Goal: Task Accomplishment & Management: Use online tool/utility

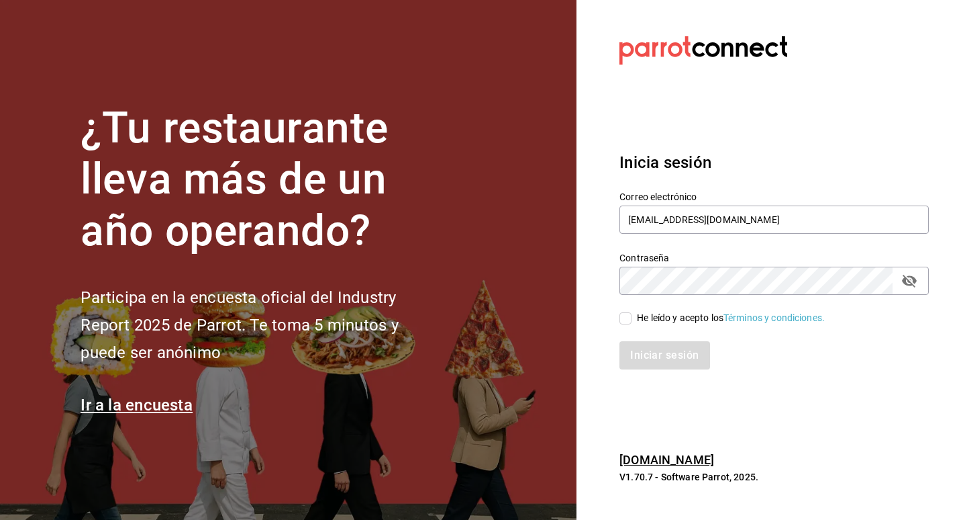
click at [914, 282] on icon "Campo de contraseña" at bounding box center [909, 281] width 15 height 13
click at [625, 319] on input "He leído y acepto los Términos y condiciones." at bounding box center [626, 318] width 12 height 12
checkbox input "true"
click at [666, 359] on button "Iniciar sesión" at bounding box center [665, 355] width 91 height 28
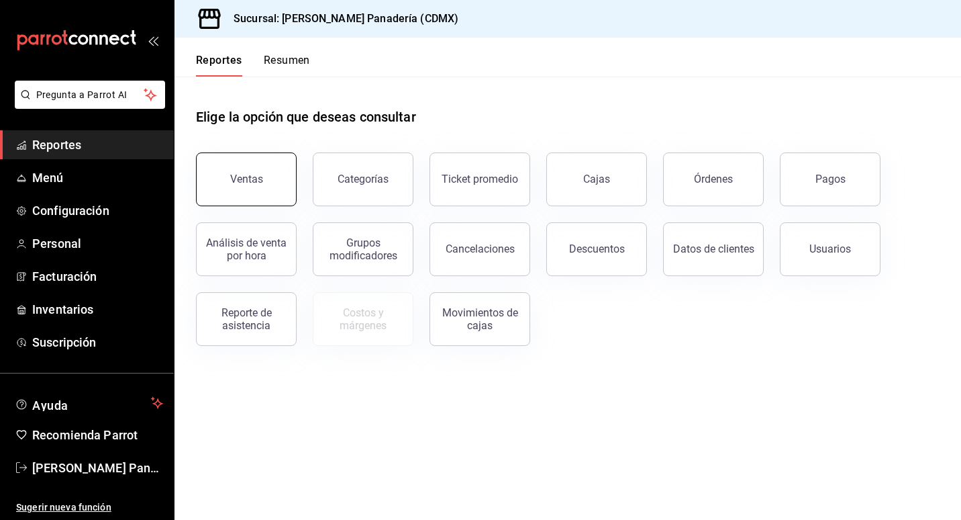
click at [266, 164] on button "Ventas" at bounding box center [246, 179] width 101 height 54
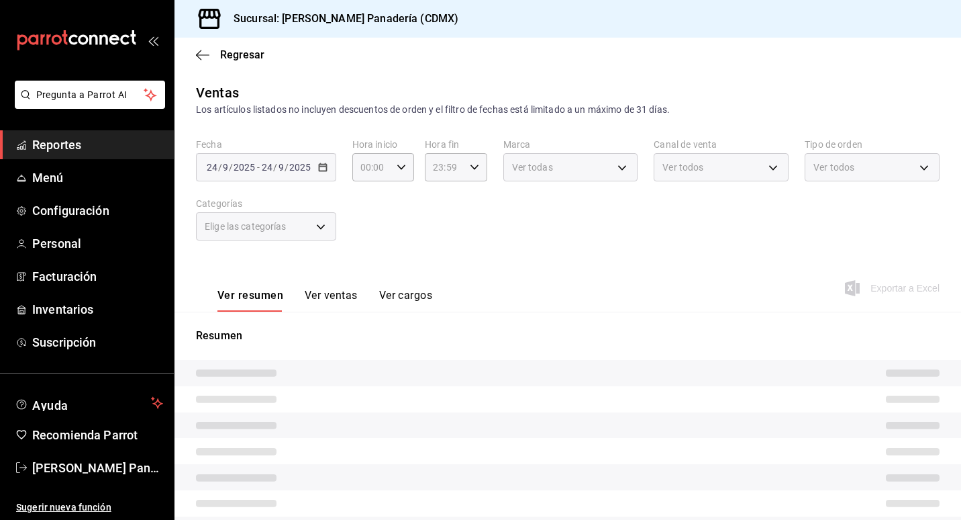
click at [333, 305] on button "Ver ventas" at bounding box center [331, 300] width 53 height 23
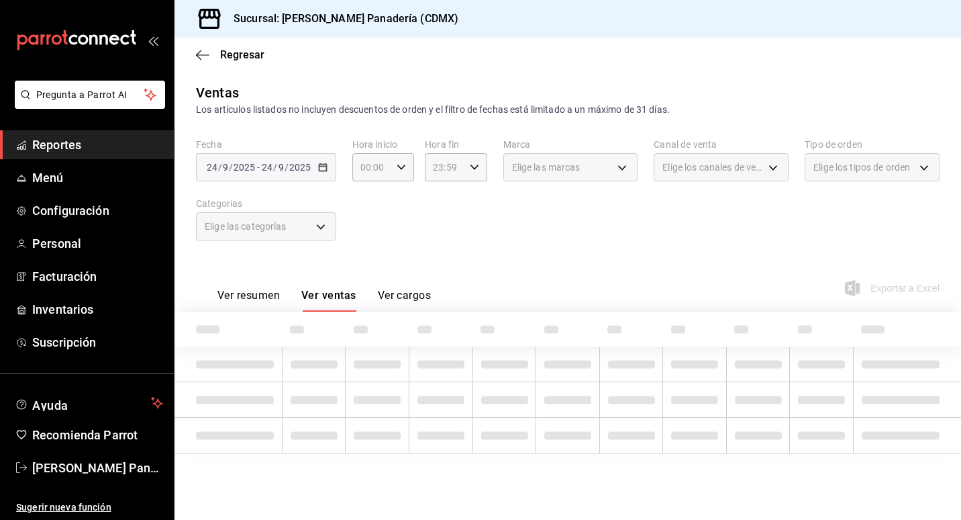
click at [325, 229] on div "Elige las categorías" at bounding box center [266, 226] width 140 height 28
click at [316, 228] on div "Elige las categorías" at bounding box center [266, 226] width 140 height 28
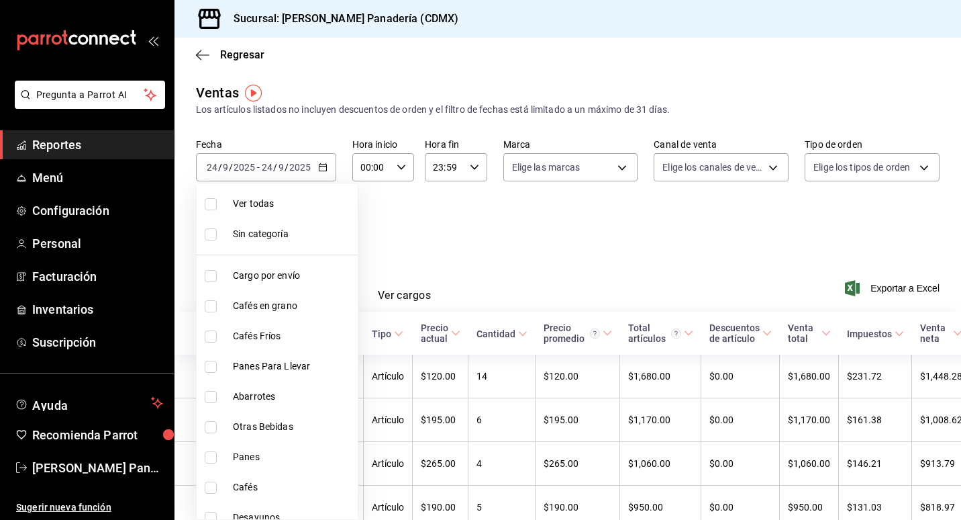
click at [317, 229] on body "Pregunta a Parrot AI Reportes Menú Configuración Personal Facturación Inventari…" at bounding box center [480, 260] width 961 height 520
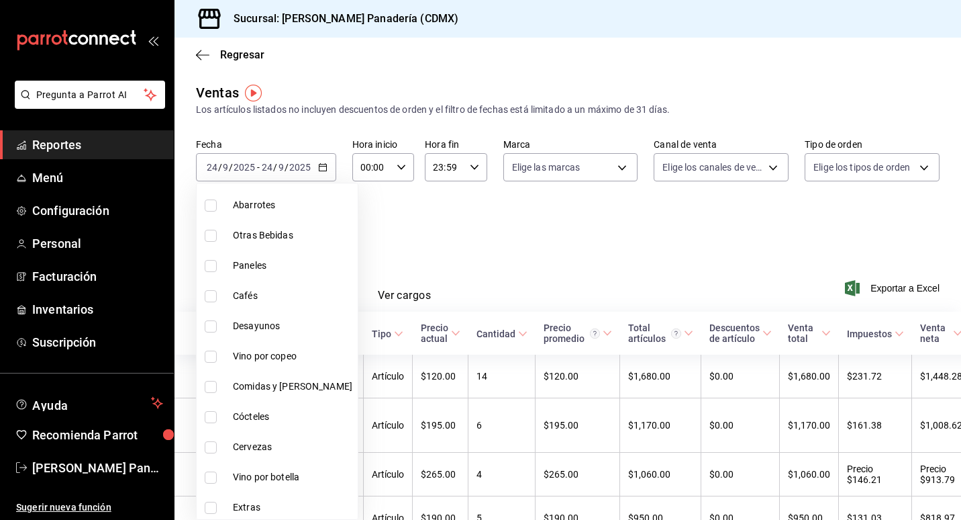
scroll to position [195, 0]
click at [222, 322] on label at bounding box center [213, 323] width 17 height 12
click at [217, 322] on input "checkbox" at bounding box center [211, 323] width 12 height 12
checkbox input "false"
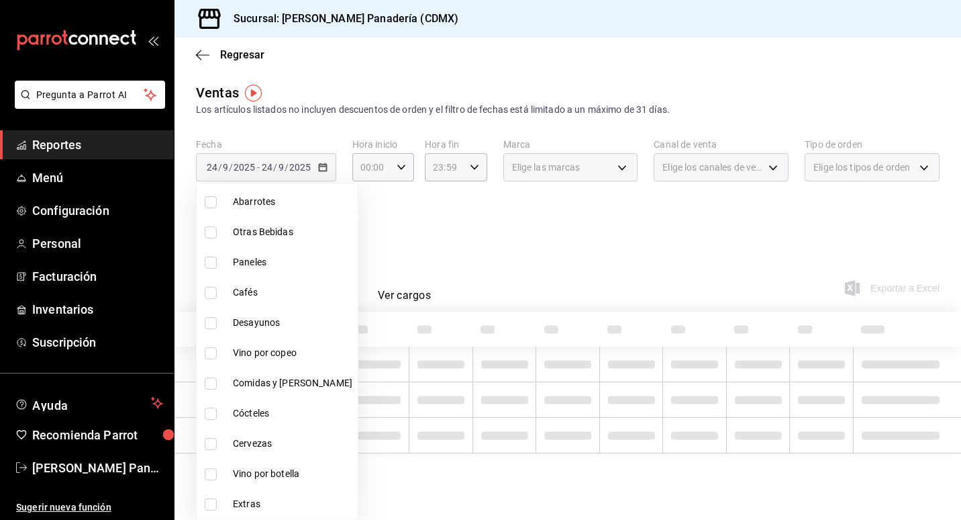
click at [209, 332] on li "Desayunos" at bounding box center [277, 322] width 161 height 30
type input "ce8d030a-cc3d-4443-b2cb-82675d69821b"
checkbox input "true"
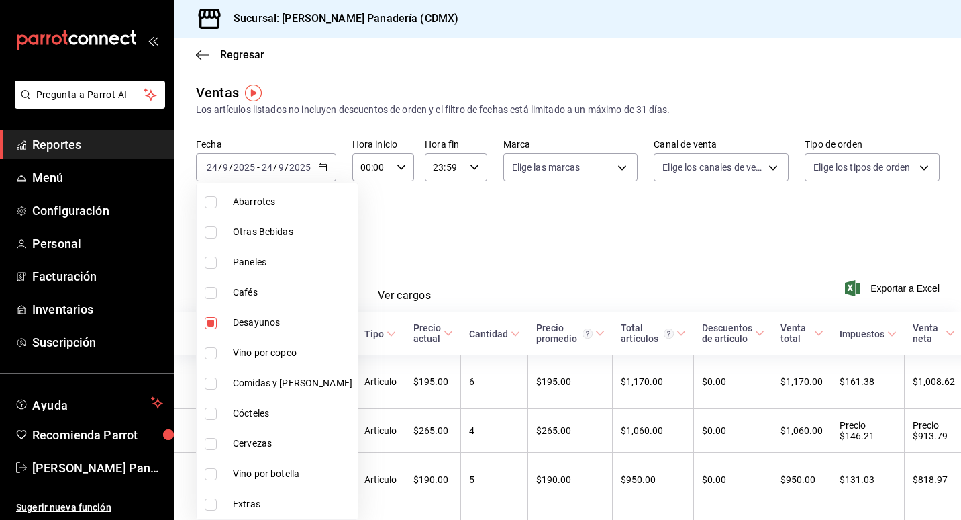
click at [214, 387] on input "checkbox" at bounding box center [211, 383] width 12 height 12
checkbox input "true"
type input "ce8d030a-cc3d-4443-b2cb-82675d69821b,d3ef6fe0-a204-4bf0-b76c-5030506ab7ed"
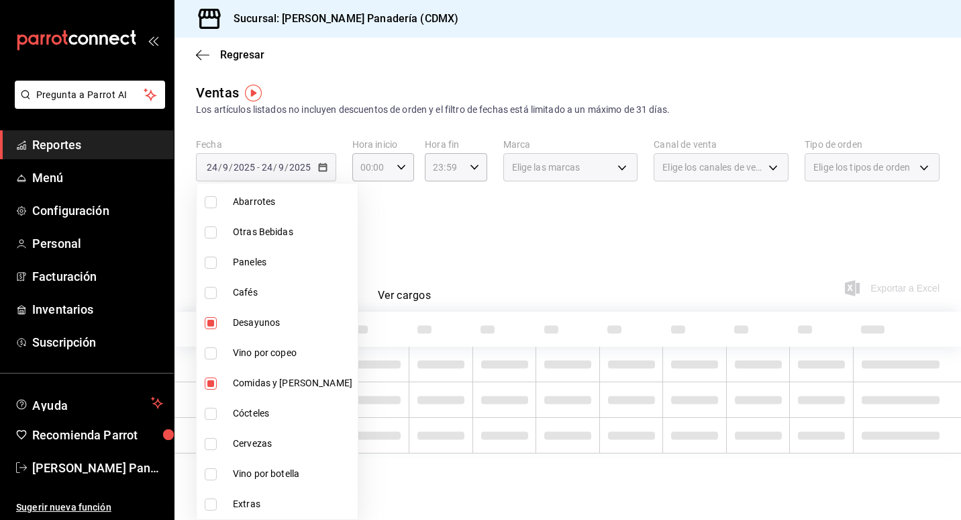
click at [521, 253] on div at bounding box center [480, 260] width 961 height 520
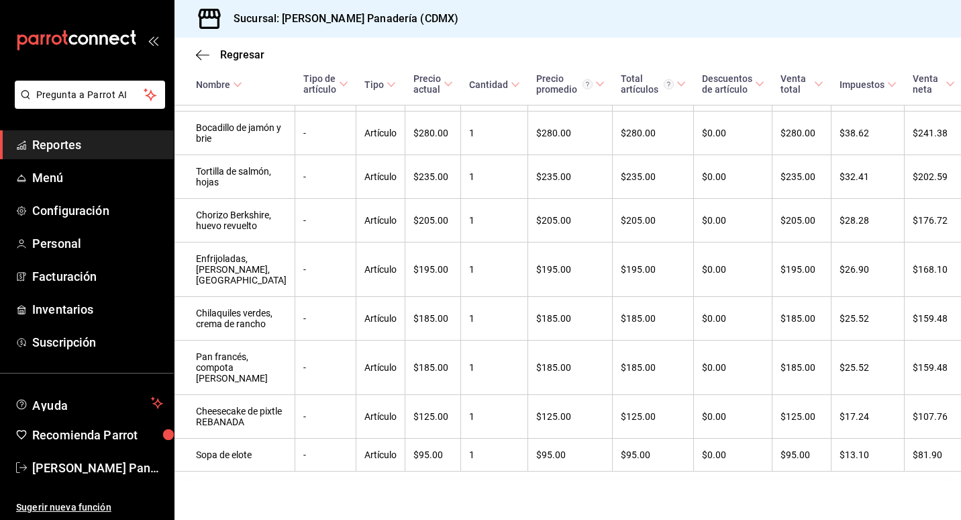
scroll to position [751, 0]
